Goal: Task Accomplishment & Management: Use online tool/utility

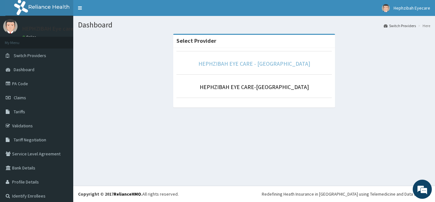
click at [249, 63] on link "HEPHZIBAH EYE CARE - [GEOGRAPHIC_DATA]" at bounding box center [254, 63] width 112 height 7
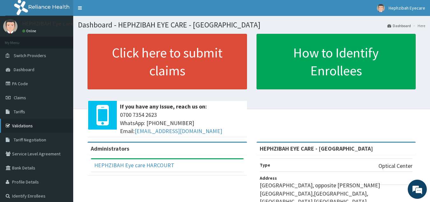
click at [24, 125] on link "Validations" at bounding box center [36, 125] width 73 height 14
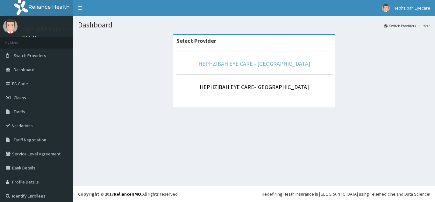
drag, startPoint x: 0, startPoint y: 0, endPoint x: 258, endPoint y: 64, distance: 265.6
click at [258, 64] on link "HEPHZIBAH EYE CARE - [GEOGRAPHIC_DATA]" at bounding box center [254, 63] width 112 height 7
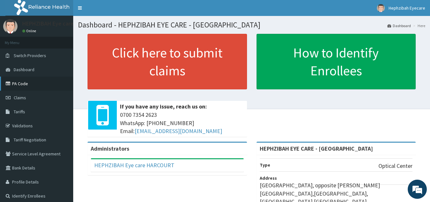
click at [18, 82] on link "PA Code" at bounding box center [36, 83] width 73 height 14
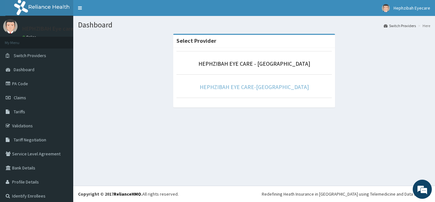
click at [228, 87] on link "HEPHZIBAH EYE CARE-[GEOGRAPHIC_DATA]" at bounding box center [254, 86] width 109 height 7
